Goal: Transaction & Acquisition: Purchase product/service

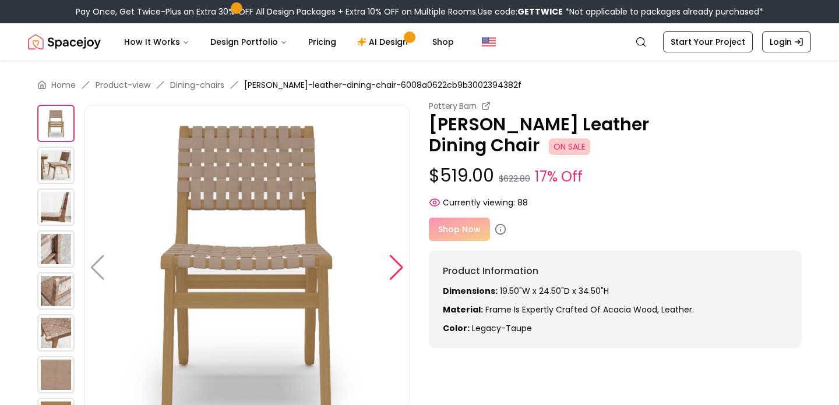
click at [398, 267] on div at bounding box center [397, 268] width 16 height 26
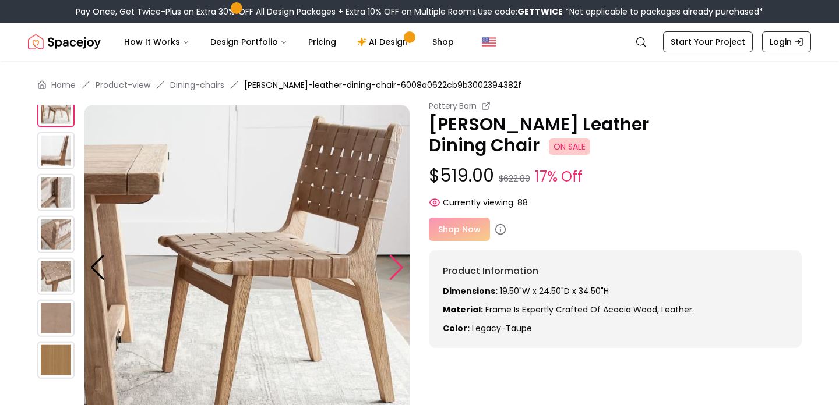
click at [398, 267] on div at bounding box center [397, 268] width 16 height 26
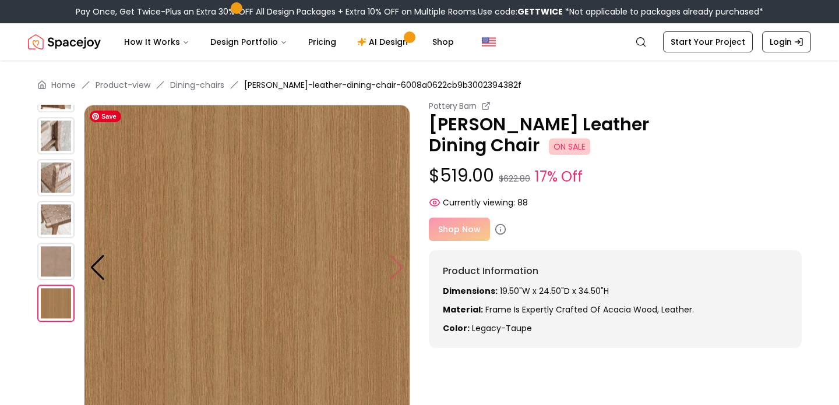
click at [398, 267] on img at bounding box center [247, 268] width 326 height 326
click at [62, 217] on img at bounding box center [55, 219] width 37 height 37
click at [57, 199] on div at bounding box center [60, 159] width 47 height 336
click at [57, 166] on img at bounding box center [55, 177] width 37 height 37
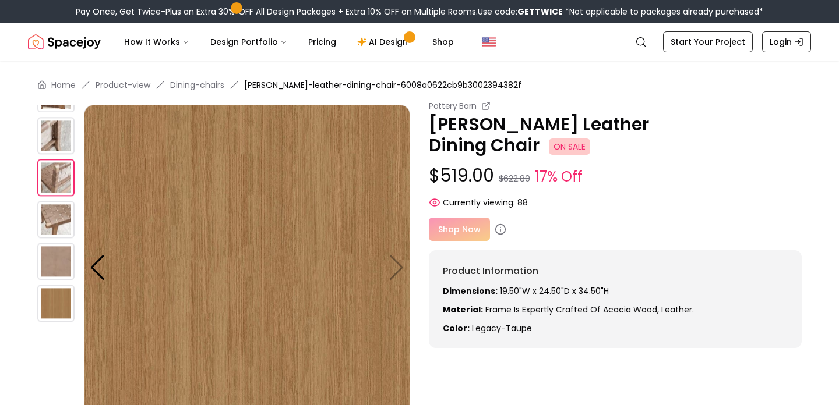
click at [58, 171] on img at bounding box center [55, 177] width 37 height 37
click at [58, 130] on img at bounding box center [55, 135] width 37 height 37
click at [99, 271] on div at bounding box center [98, 268] width 16 height 26
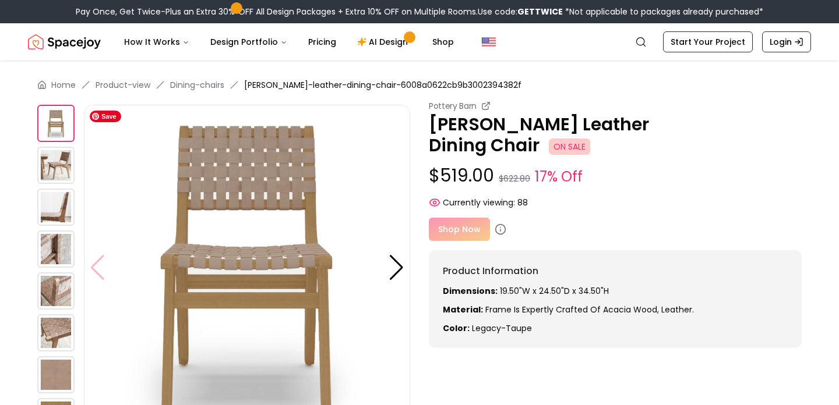
click at [99, 271] on img at bounding box center [247, 268] width 326 height 326
